Goal: Information Seeking & Learning: Understand process/instructions

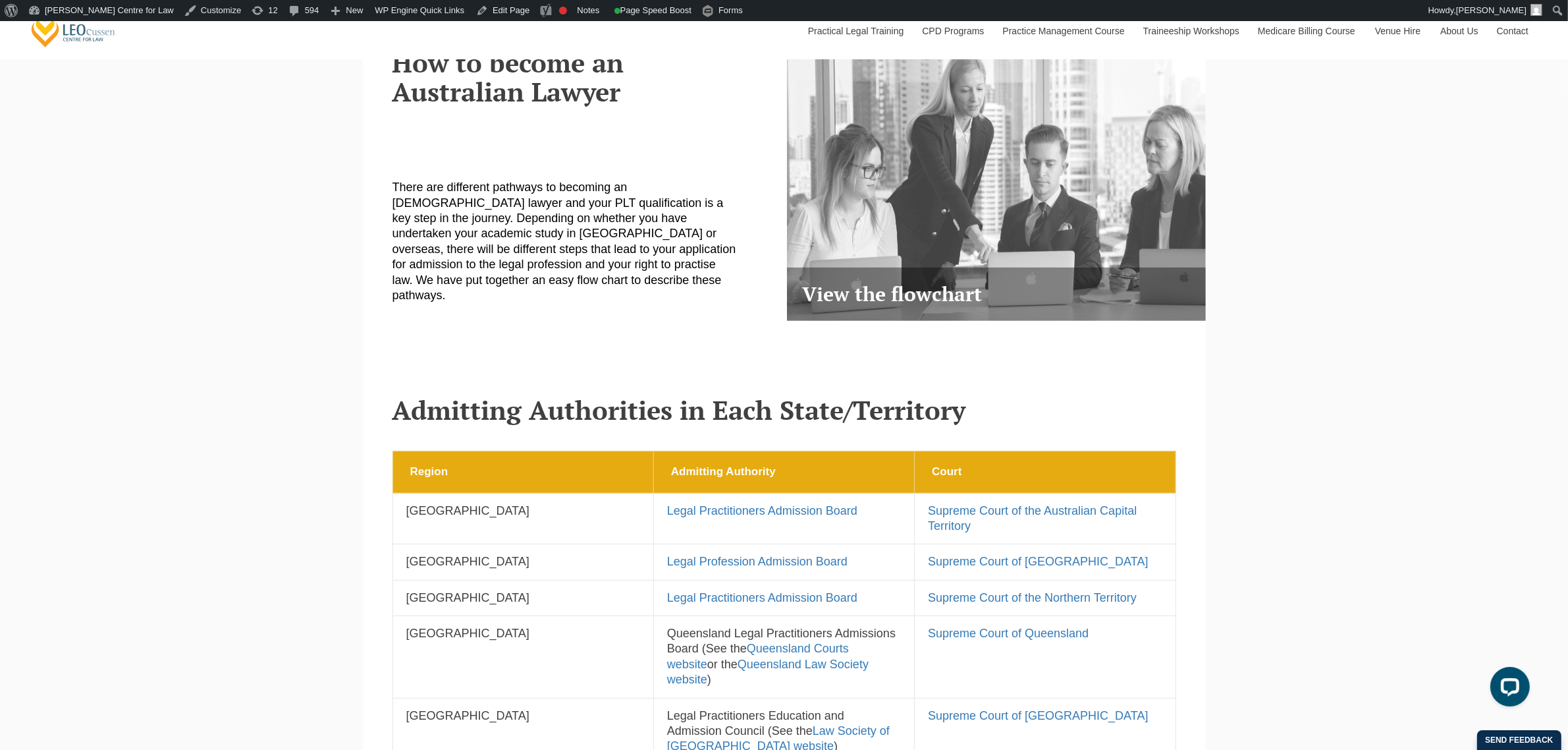
scroll to position [494, 0]
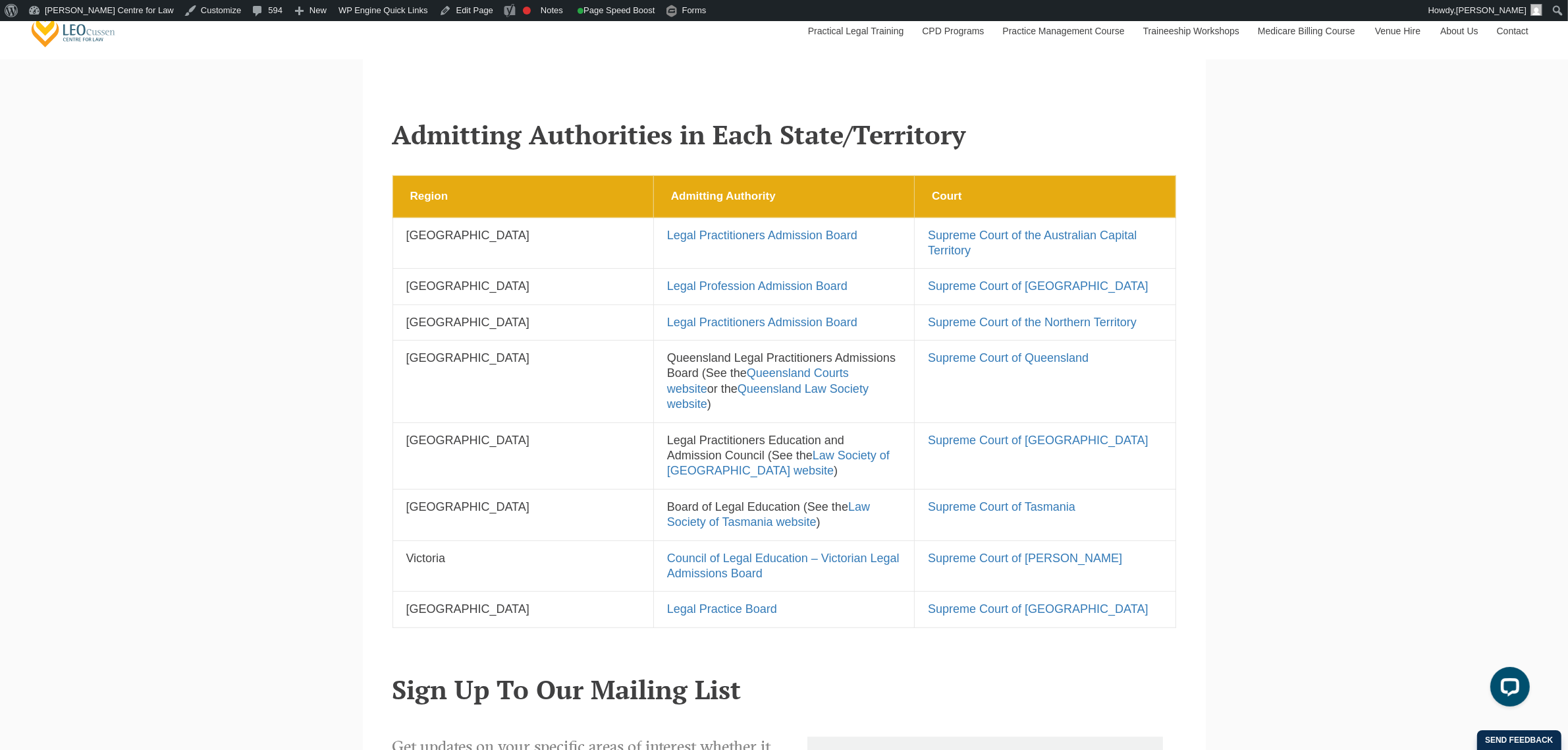
scroll to position [823, 0]
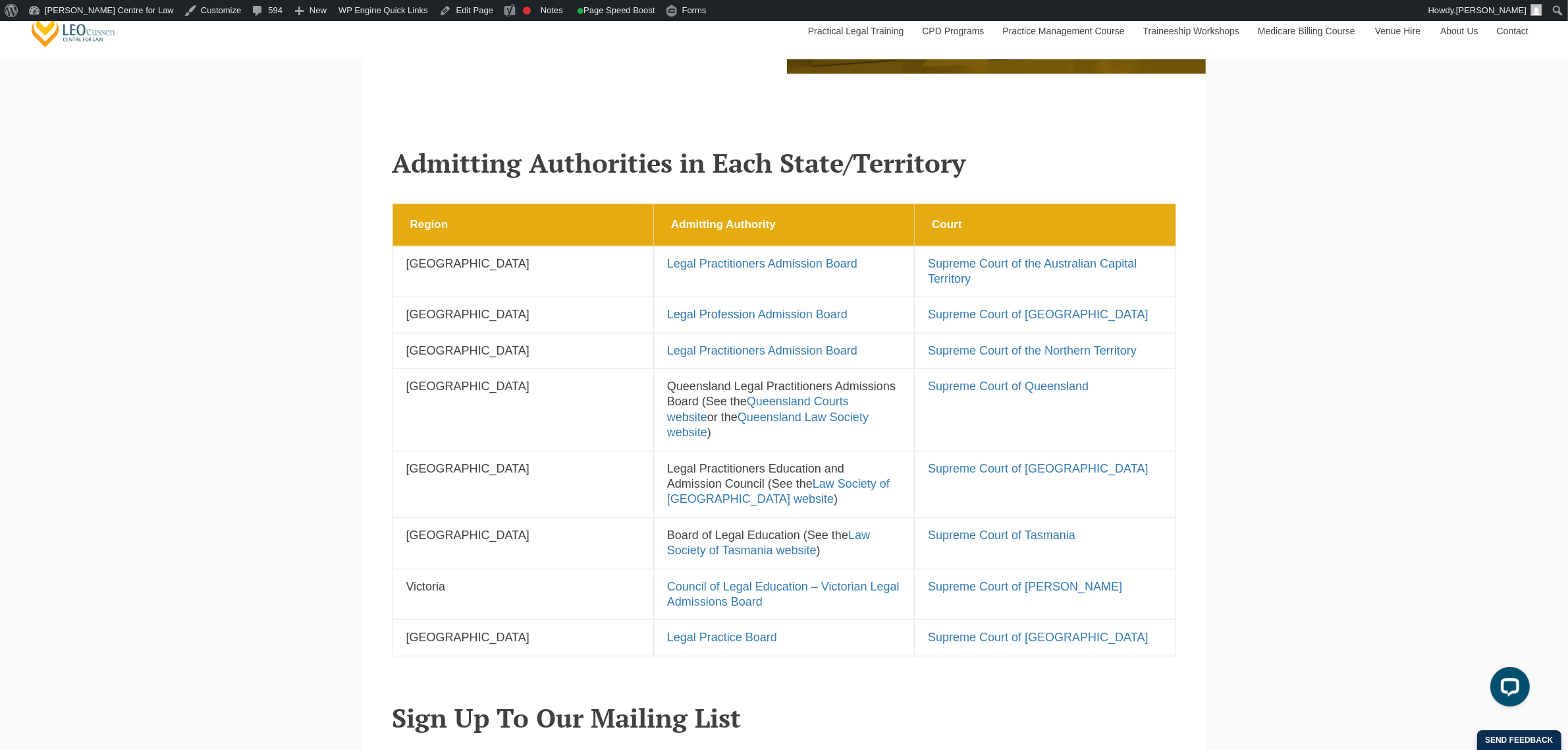
drag, startPoint x: 395, startPoint y: 152, endPoint x: 1161, endPoint y: 663, distance: 920.8
click at [1161, 663] on div "How to become an Australian Lawyer There are different pathways to becoming an …" at bounding box center [784, 685] width 843 height 1835
click at [1161, 670] on header "Sign Up To Our Mailing List" at bounding box center [785, 701] width 784 height 62
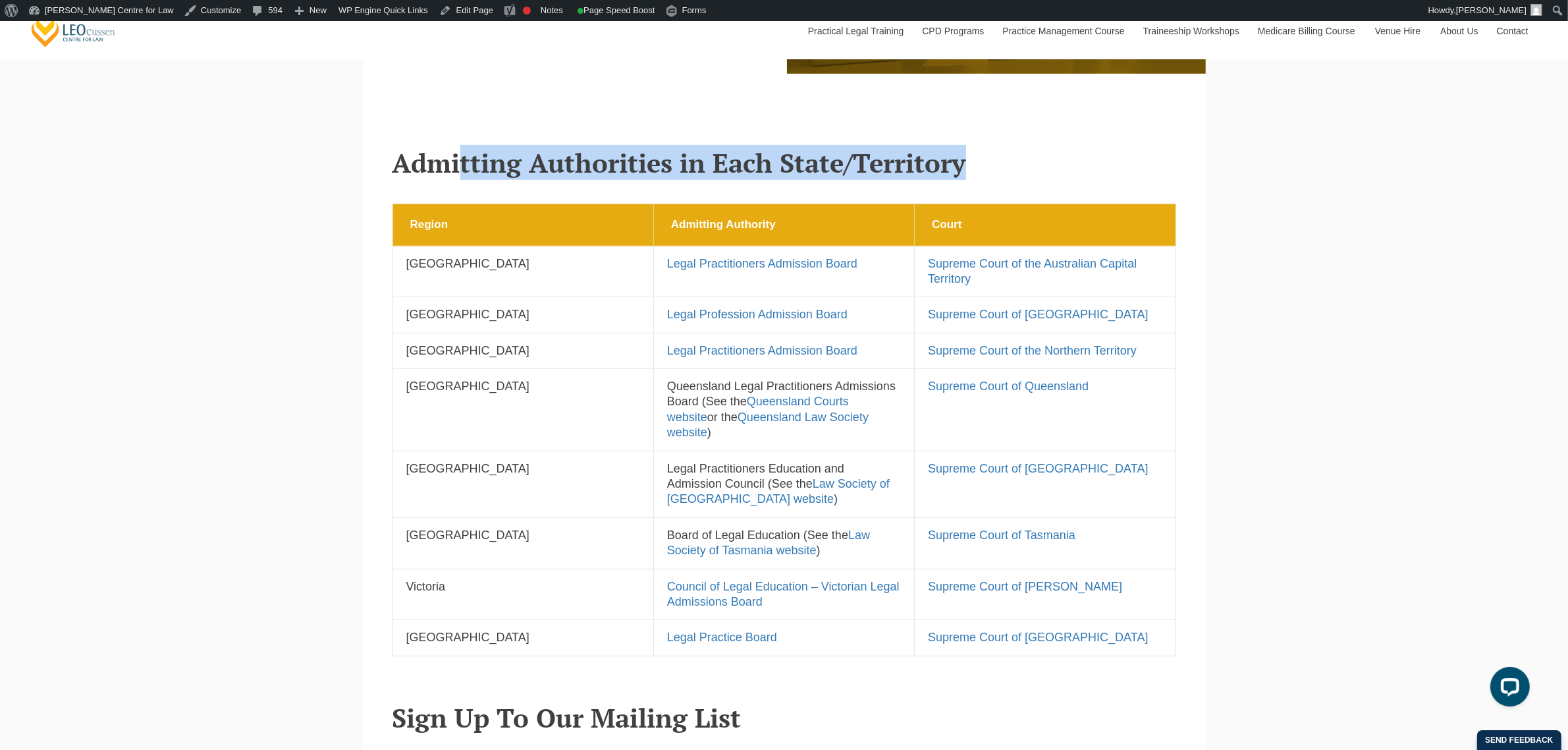
drag, startPoint x: 394, startPoint y: 148, endPoint x: 1224, endPoint y: 574, distance: 932.9
click at [1224, 574] on div "Leo Cussen Centre for Law Search here Practical Legal Training Our Practical Le…" at bounding box center [784, 400] width 1568 height 2405
copy section "Admitting Authorities in Each State/Territory"
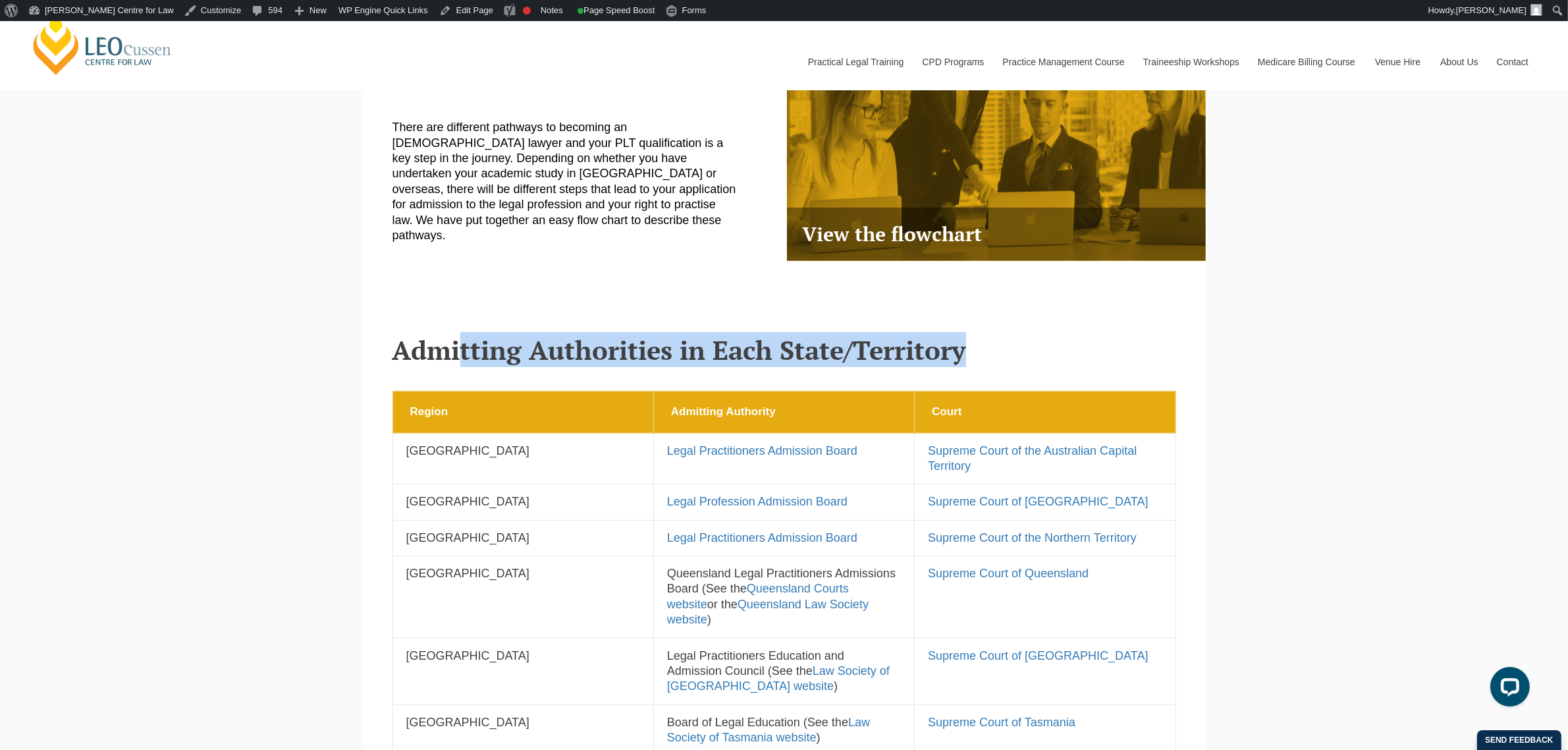
scroll to position [412, 0]
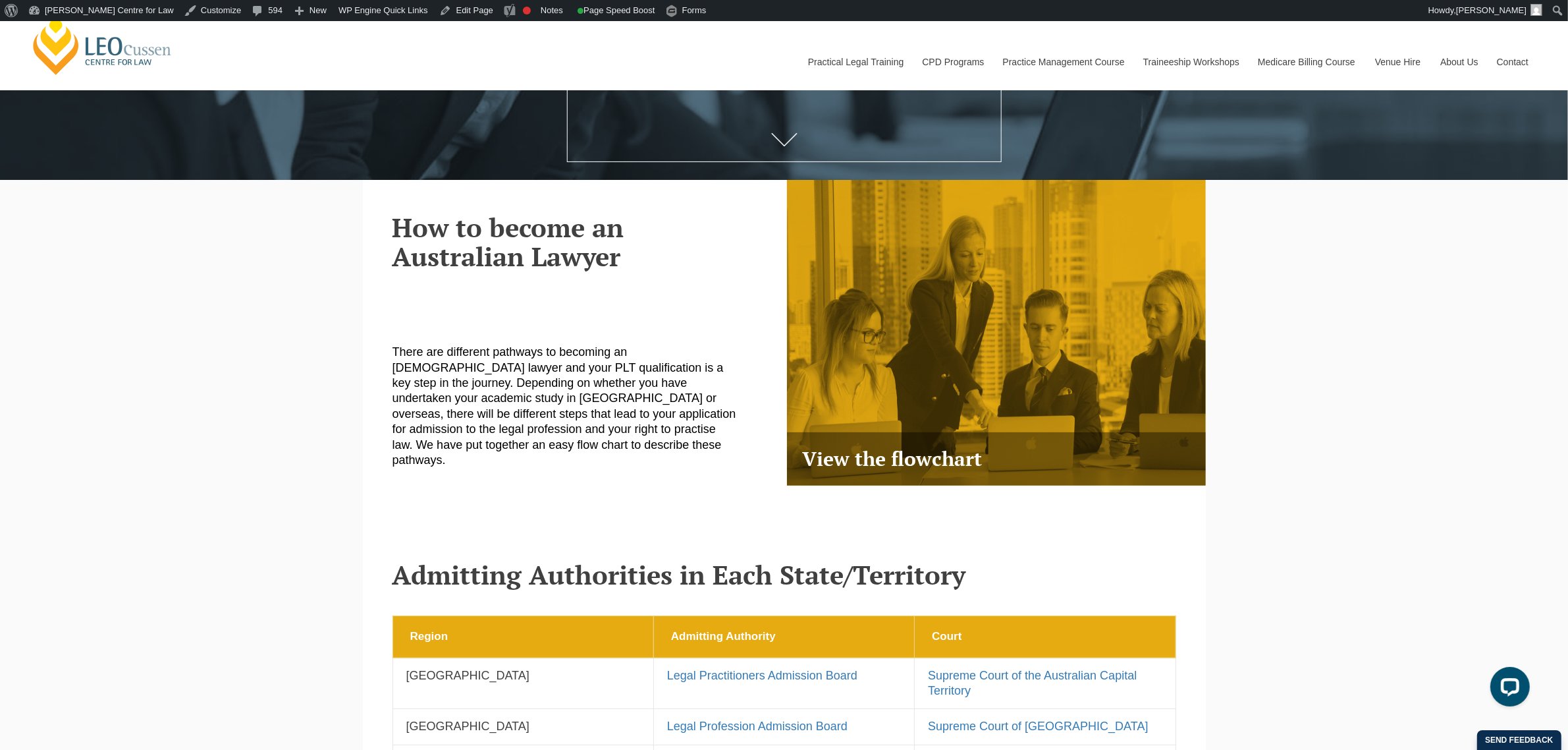
drag, startPoint x: 394, startPoint y: 230, endPoint x: 634, endPoint y: 268, distance: 243.0
click at [634, 268] on h2 "How to become an Australian Lawyer" at bounding box center [584, 241] width 382 height 58
click at [712, 264] on h2 "How to become an Australian Lawyer" at bounding box center [584, 241] width 382 height 58
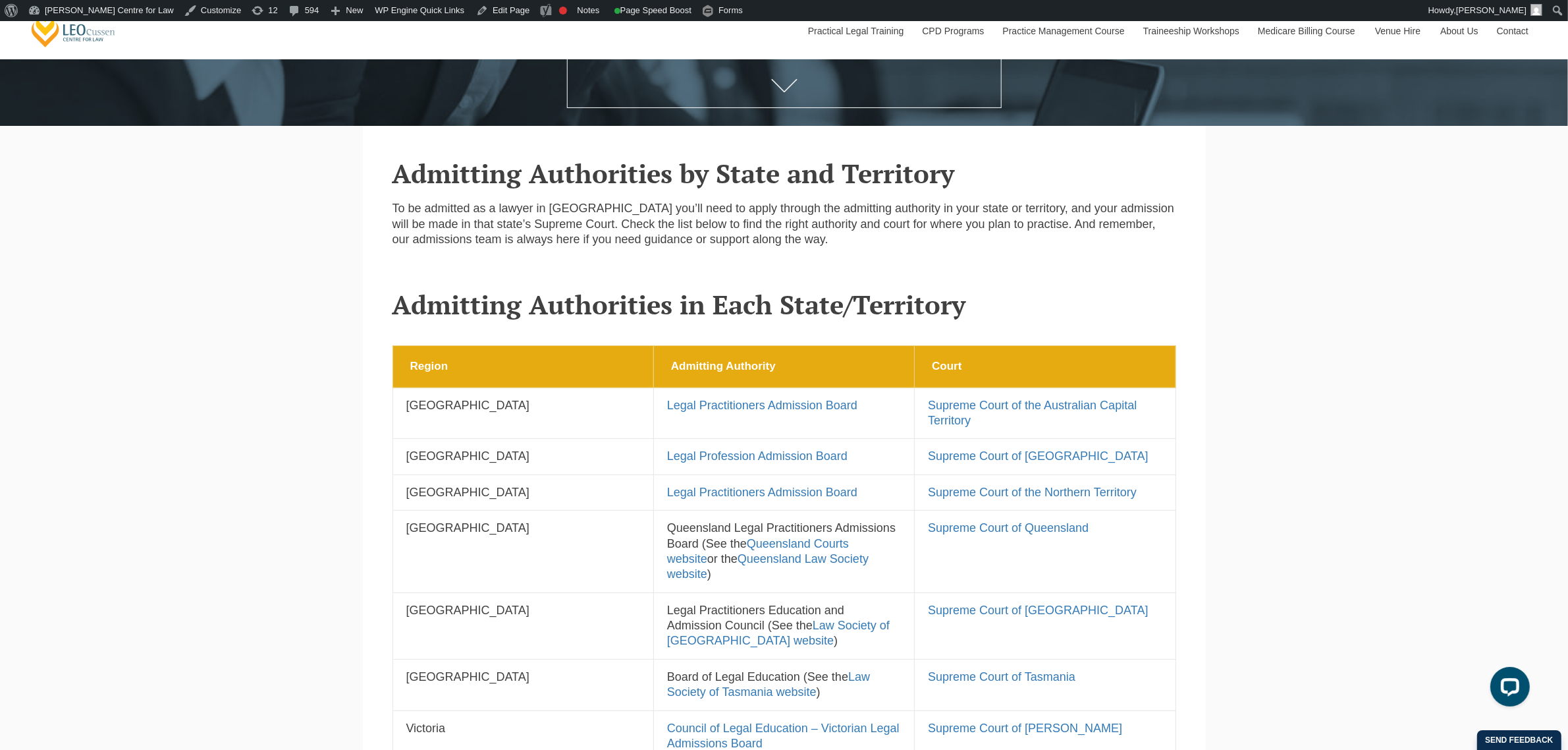
scroll to position [659, 0]
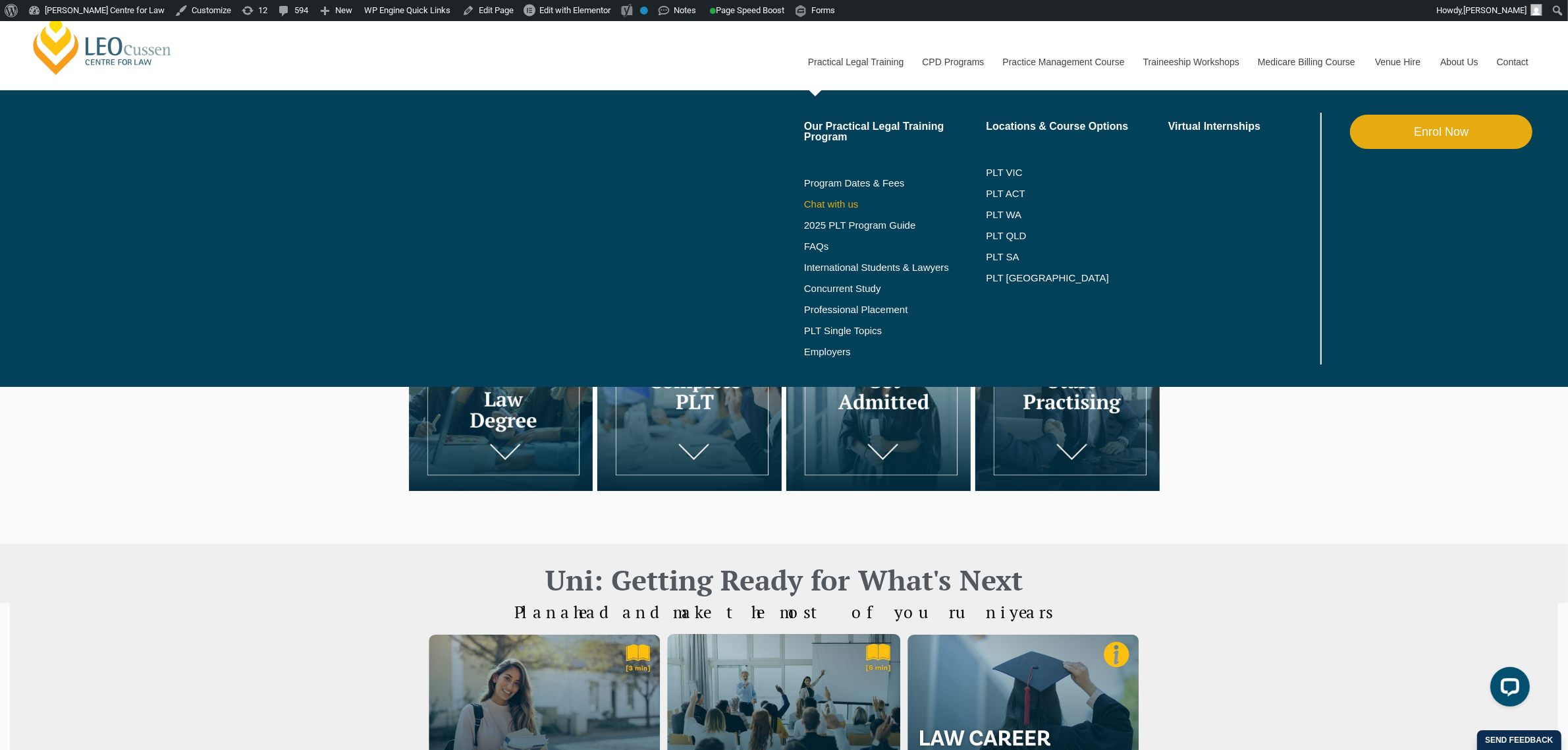
click at [816, 205] on link "Chat with us" at bounding box center [895, 204] width 183 height 11
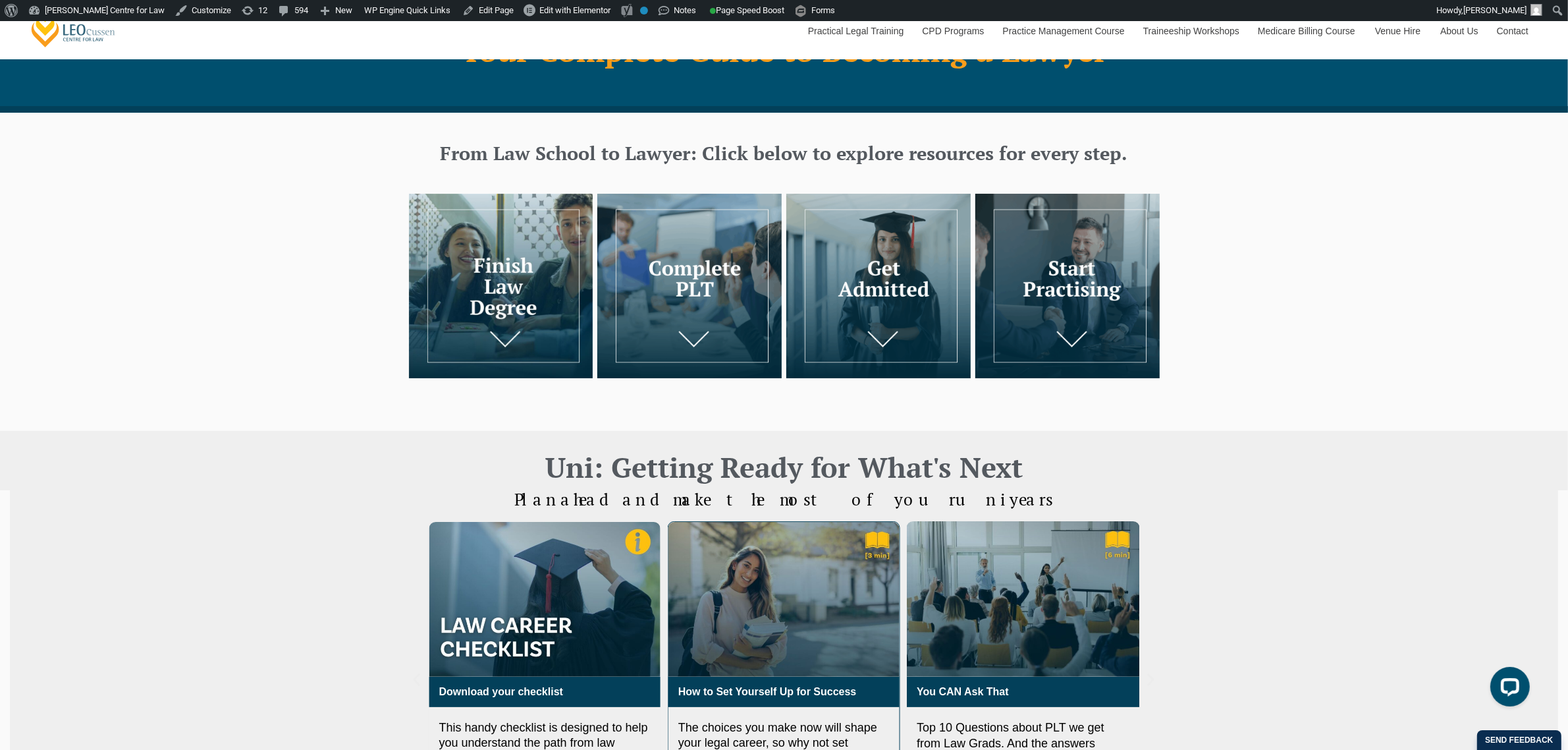
scroll to position [164, 0]
